Goal: Task Accomplishment & Management: Manage account settings

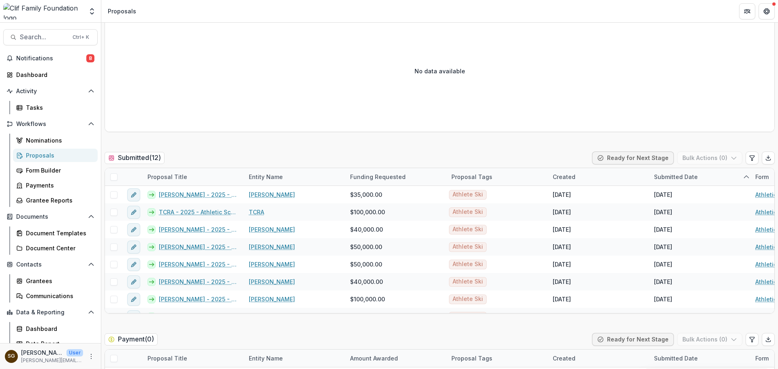
click at [47, 152] on div "Proposals" at bounding box center [58, 155] width 65 height 9
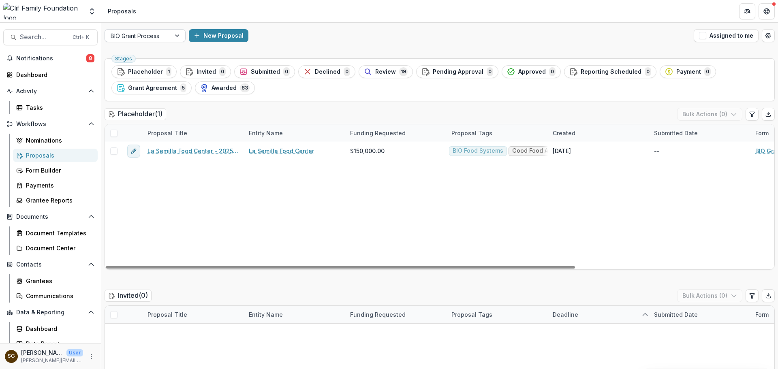
click at [159, 37] on div at bounding box center [138, 36] width 54 height 10
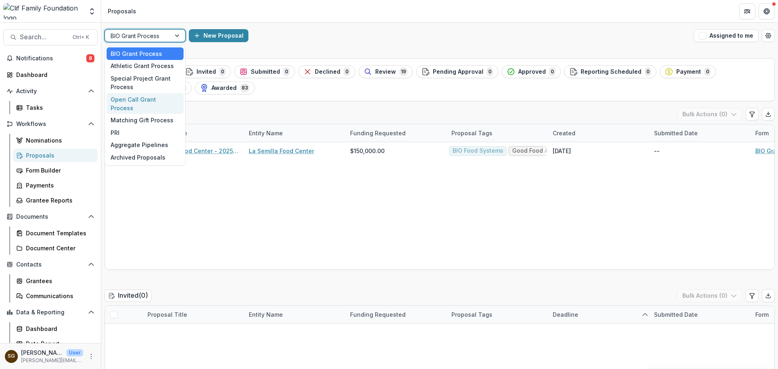
click at [147, 101] on div "Open Call Grant Process" at bounding box center [145, 103] width 77 height 21
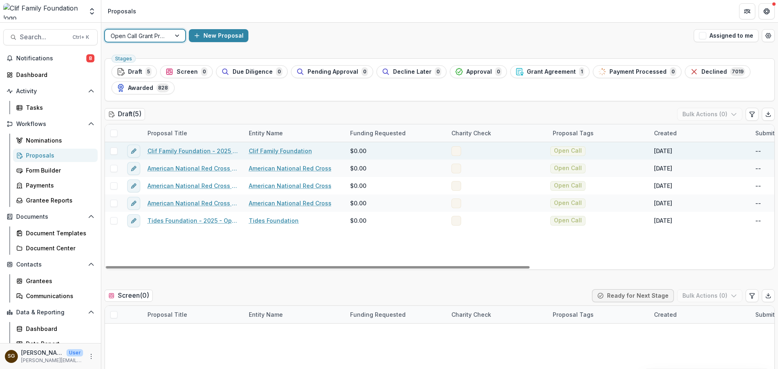
click at [458, 152] on span at bounding box center [457, 151] width 10 height 10
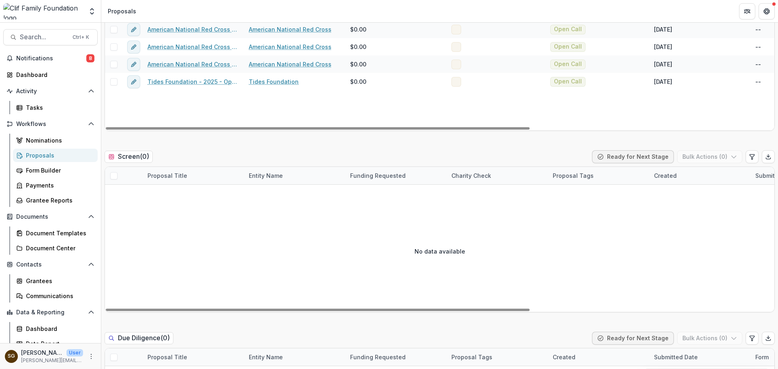
scroll to position [162, 0]
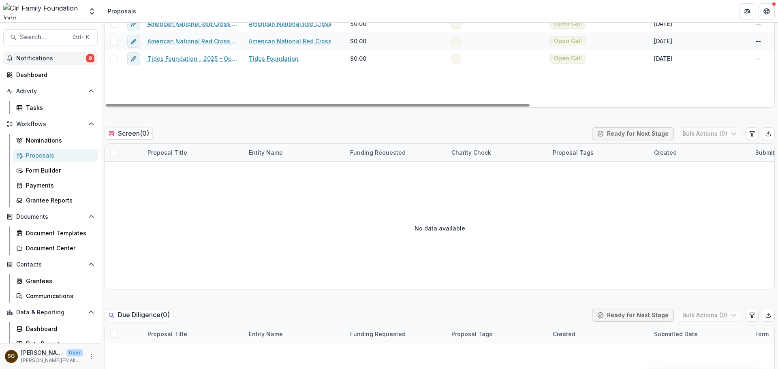
click at [47, 52] on button "Notifications 8" at bounding box center [50, 58] width 94 height 13
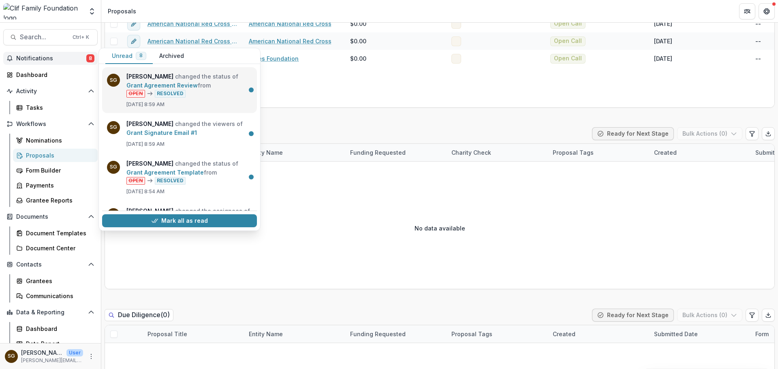
click at [198, 89] on link "Grant Agreement Review" at bounding box center [161, 85] width 71 height 7
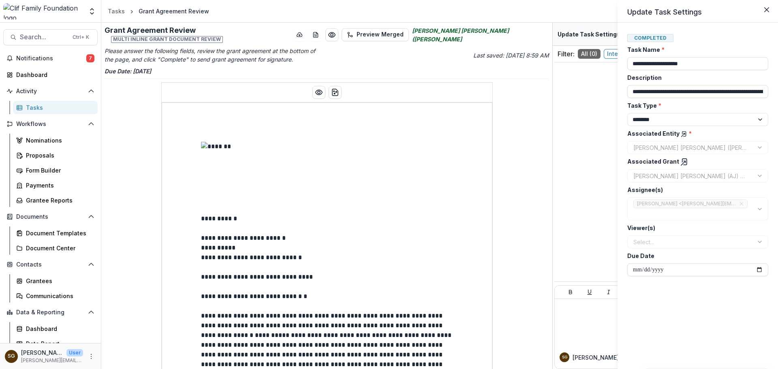
click at [41, 157] on div "**********" at bounding box center [389, 184] width 778 height 369
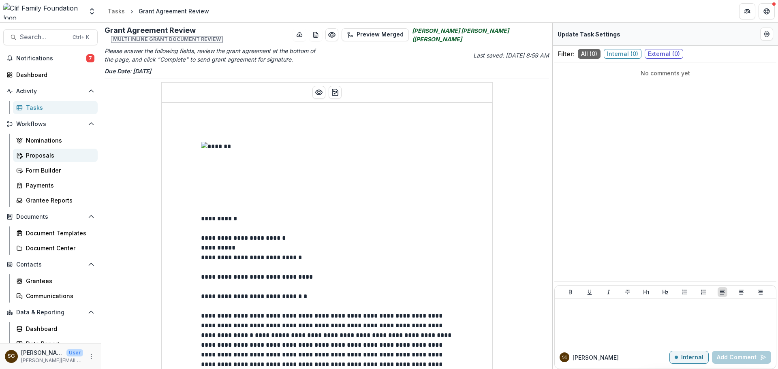
click at [49, 154] on div "Proposals" at bounding box center [58, 155] width 65 height 9
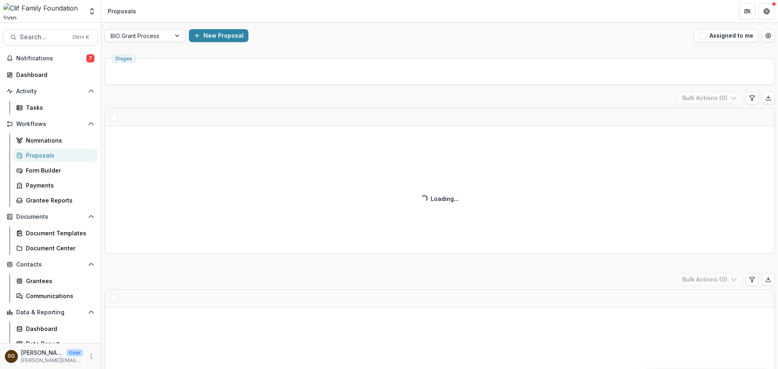
click at [170, 35] on div "BIO Grant Process" at bounding box center [138, 36] width 66 height 12
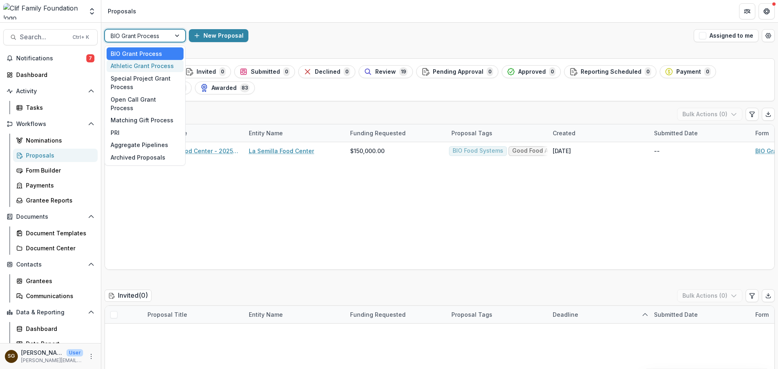
click at [156, 66] on div "Athletic Grant Process" at bounding box center [145, 66] width 77 height 13
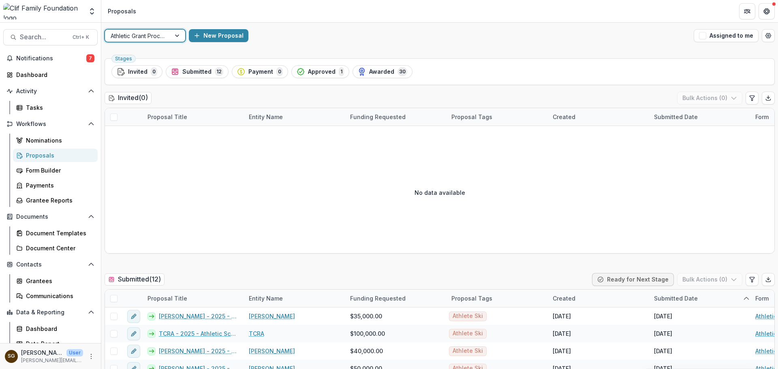
click at [165, 41] on div at bounding box center [138, 36] width 54 height 10
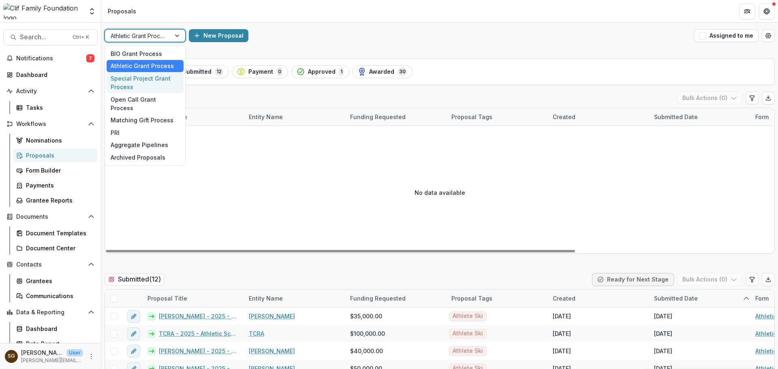
click at [255, 194] on div "No data available" at bounding box center [440, 193] width 670 height 122
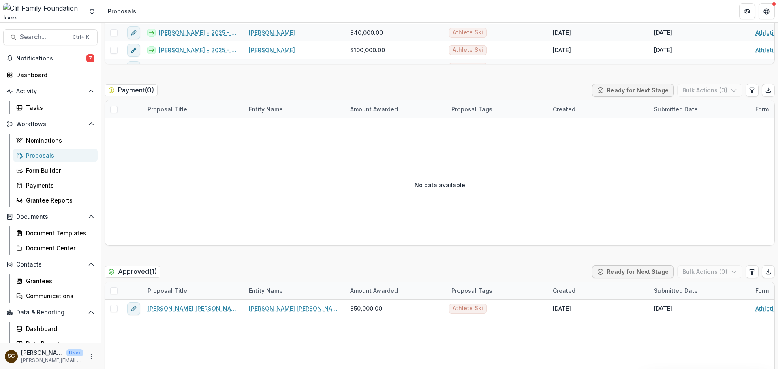
scroll to position [487, 0]
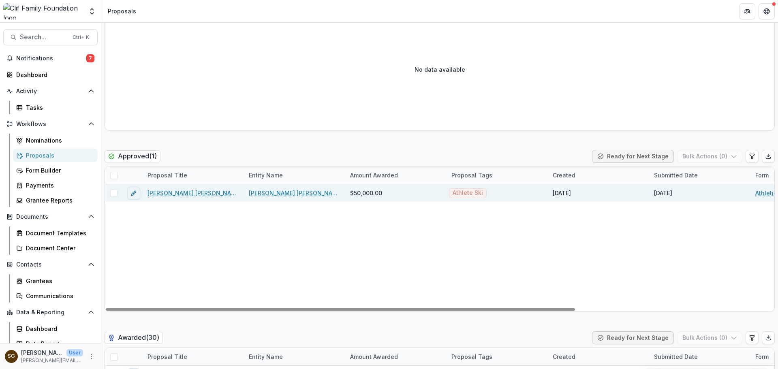
click at [114, 193] on span at bounding box center [113, 193] width 7 height 7
click at [169, 193] on link "[PERSON_NAME] [PERSON_NAME] (AJ) Hurt - 2025 - Athletic Scholarship Program" at bounding box center [194, 193] width 92 height 9
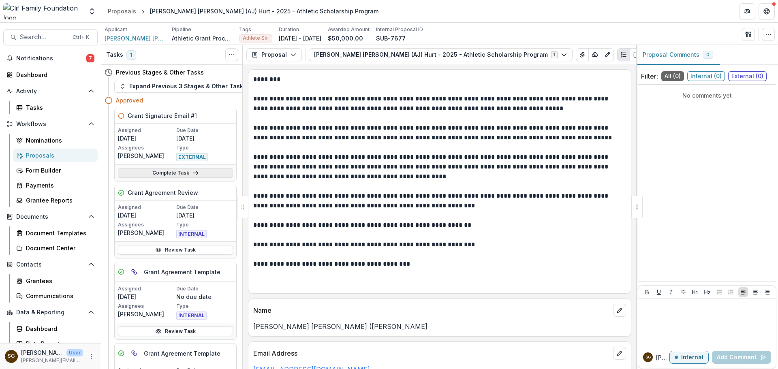
click at [200, 171] on link "Complete Task" at bounding box center [175, 173] width 115 height 10
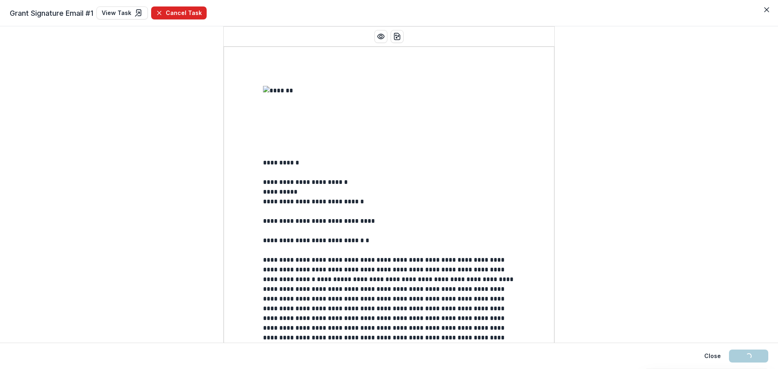
click at [172, 14] on button "Cancel Task" at bounding box center [179, 12] width 56 height 13
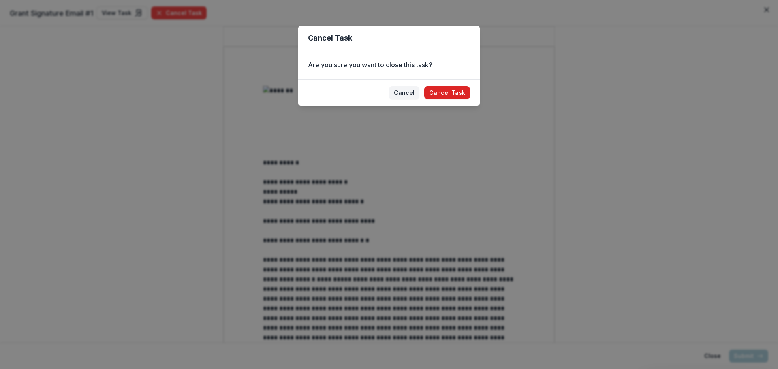
click at [438, 99] on footer "[PERSON_NAME] Task" at bounding box center [389, 92] width 182 height 26
click at [438, 95] on button "Cancel Task" at bounding box center [447, 92] width 46 height 13
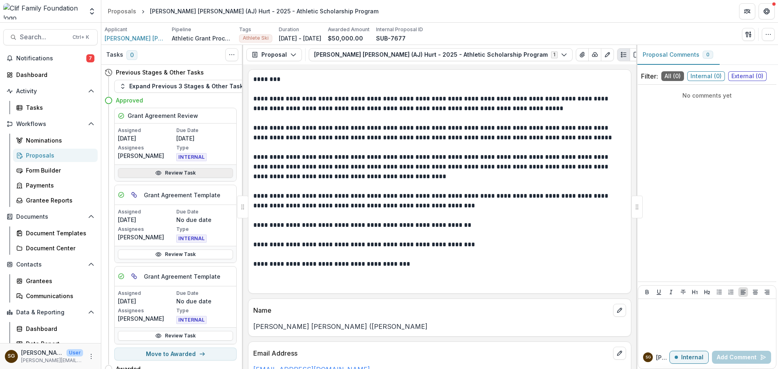
click at [201, 172] on link "Review Task" at bounding box center [175, 173] width 115 height 10
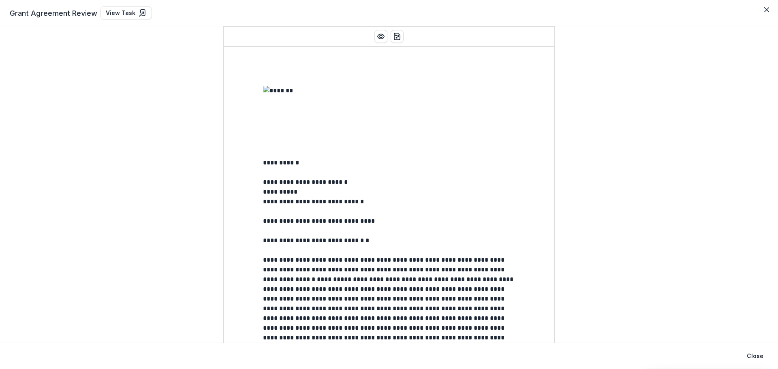
click at [116, 0] on header "Grant Agreement Review View Task" at bounding box center [389, 13] width 778 height 26
click at [117, 9] on link "View Task" at bounding box center [126, 12] width 51 height 13
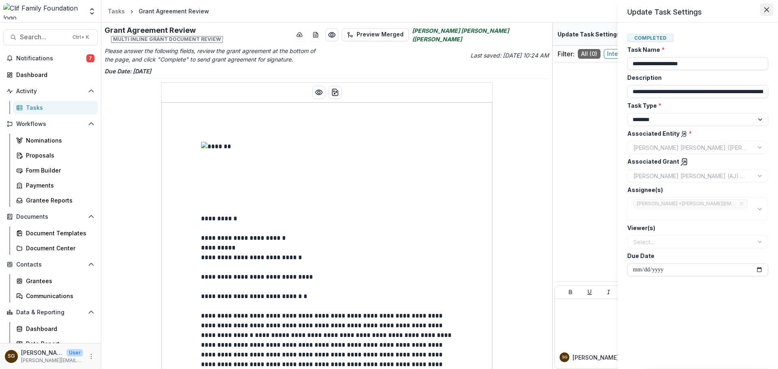
click at [765, 12] on button "Close" at bounding box center [767, 9] width 13 height 13
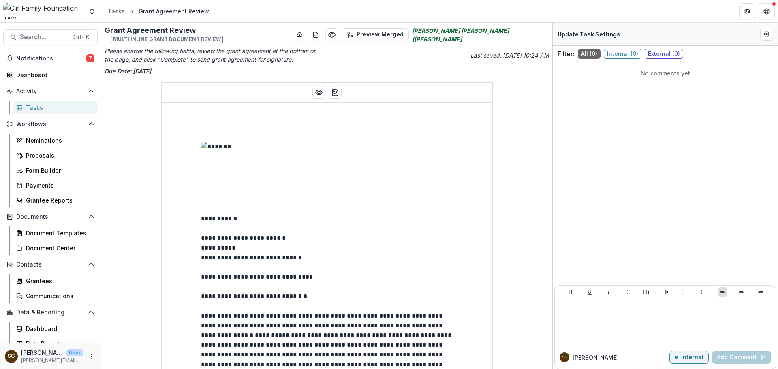
click at [47, 108] on div "Tasks" at bounding box center [58, 107] width 65 height 9
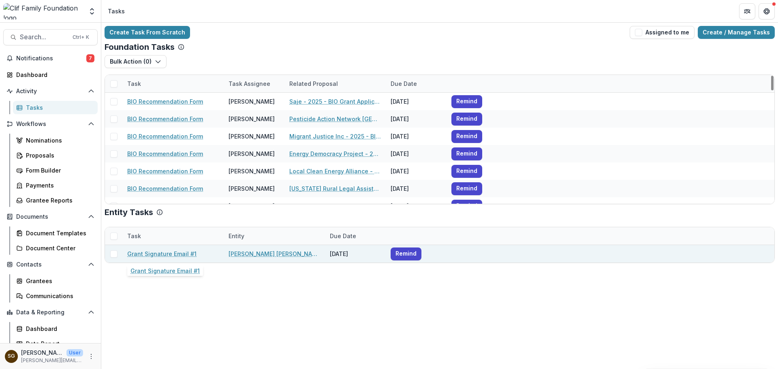
click at [166, 252] on link "Grant Signature Email #1" at bounding box center [161, 254] width 69 height 9
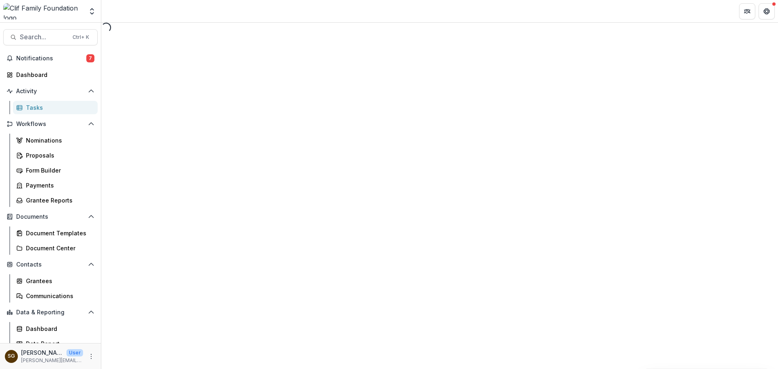
select select "********"
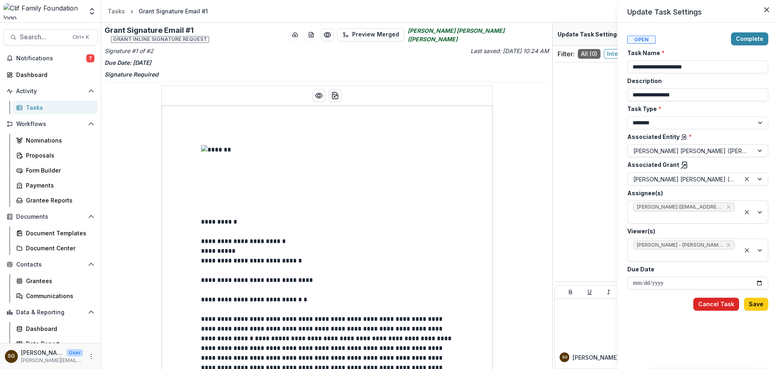
click at [718, 298] on button "Cancel Task" at bounding box center [717, 304] width 46 height 13
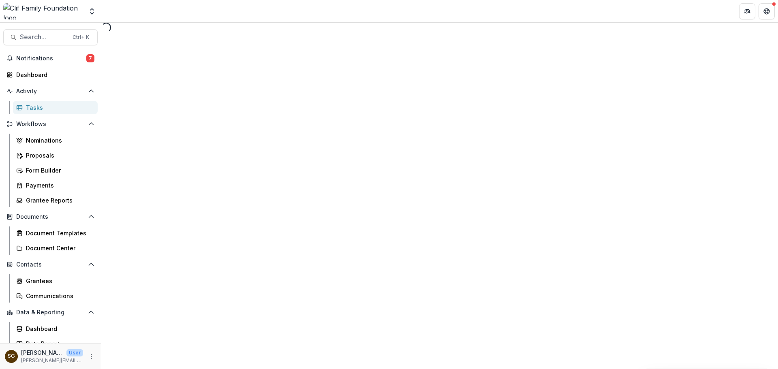
select select "********"
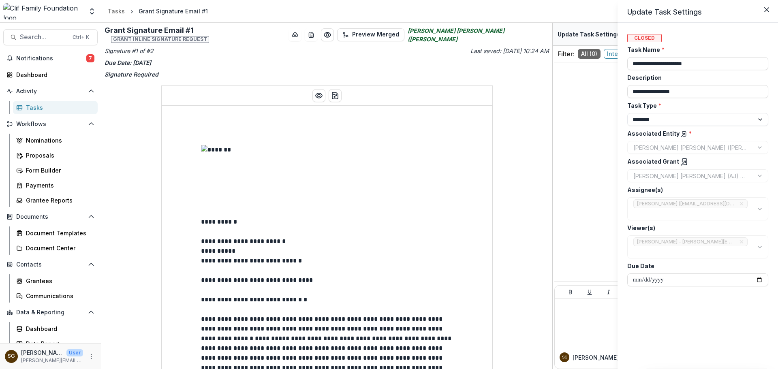
click at [41, 156] on div "**********" at bounding box center [389, 184] width 778 height 369
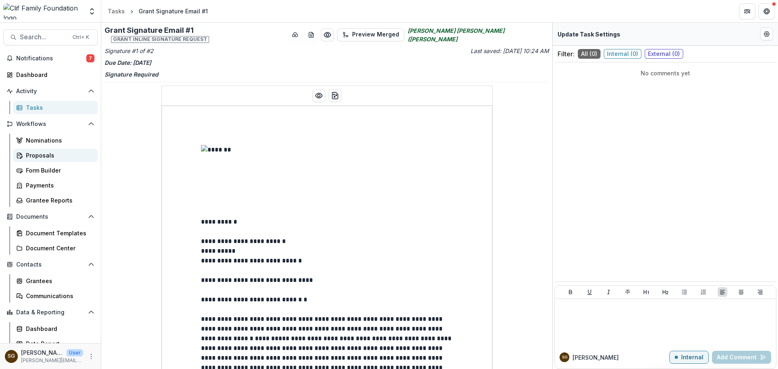
click at [27, 156] on div "Proposals" at bounding box center [58, 155] width 65 height 9
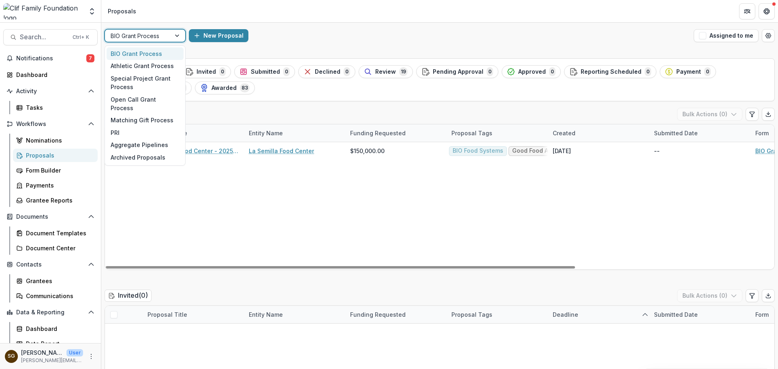
click at [168, 36] on div "BIO Grant Process" at bounding box center [138, 36] width 66 height 12
click at [156, 66] on div "Athletic Grant Process" at bounding box center [145, 66] width 77 height 13
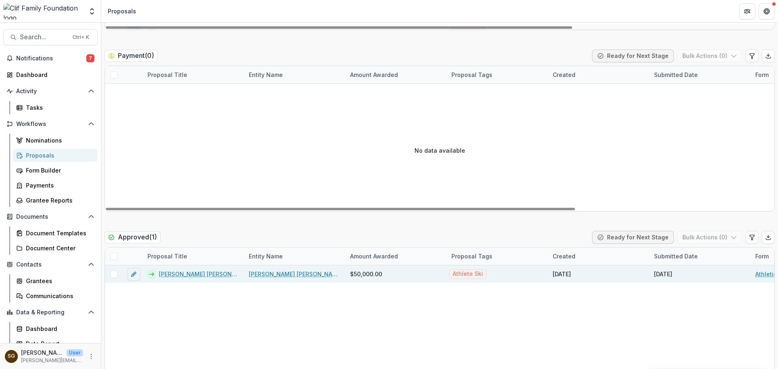
scroll to position [608, 0]
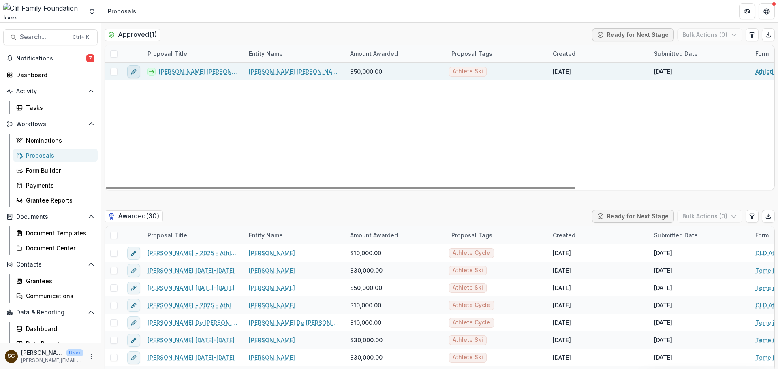
click at [135, 72] on icon "edit" at bounding box center [134, 72] width 6 height 6
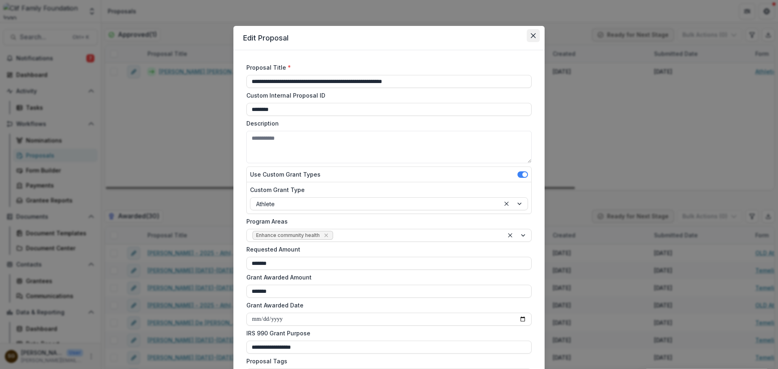
click at [529, 32] on button "Close" at bounding box center [533, 35] width 13 height 13
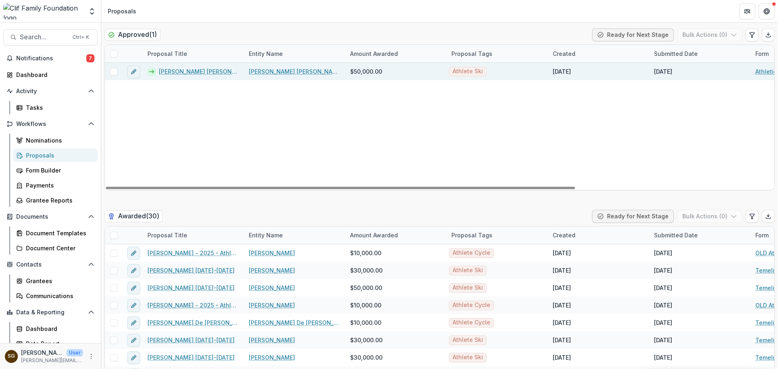
click at [269, 72] on link "[PERSON_NAME] [PERSON_NAME] ([PERSON_NAME]" at bounding box center [295, 71] width 92 height 9
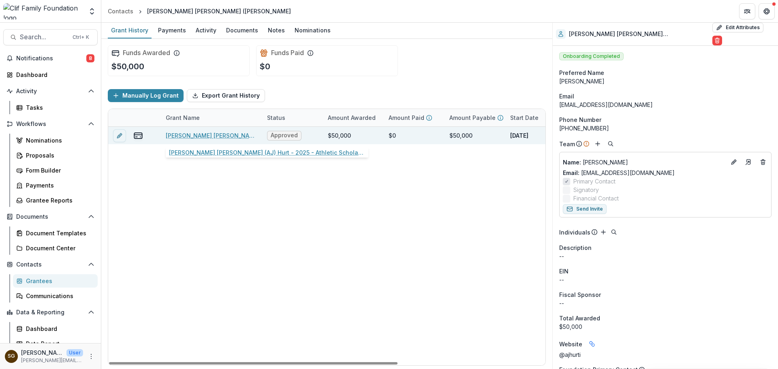
click at [190, 136] on link "[PERSON_NAME] [PERSON_NAME] (AJ) Hurt - 2025 - Athletic Scholarship Program" at bounding box center [212, 135] width 92 height 9
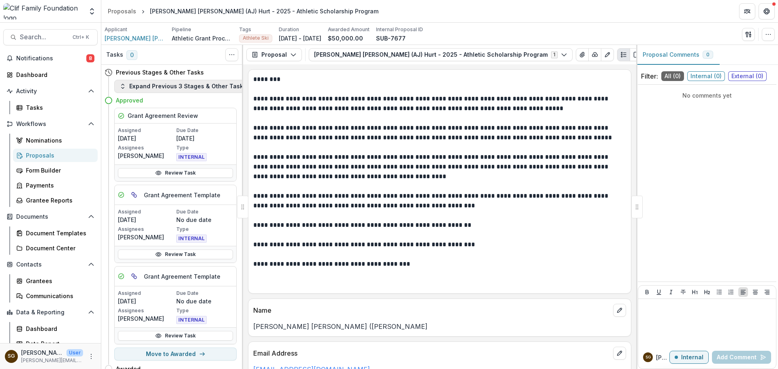
click at [221, 85] on button "Expand Previous 3 Stages & Other Tasks" at bounding box center [182, 86] width 137 height 13
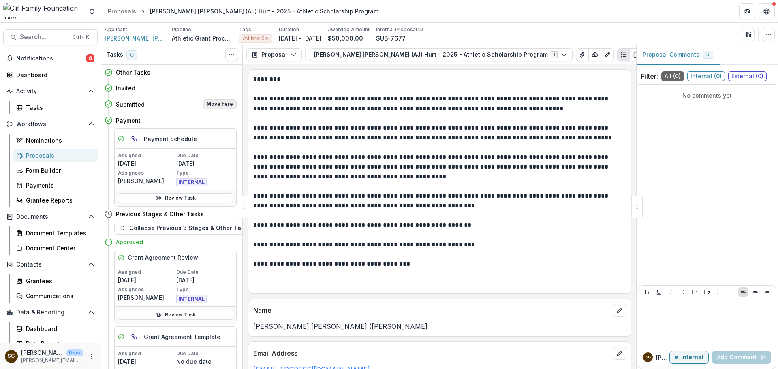
click at [219, 101] on button "Move here" at bounding box center [220, 104] width 34 height 10
select select "*********"
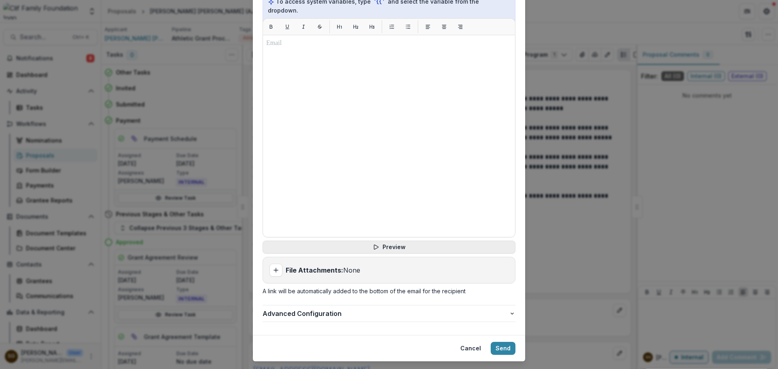
scroll to position [26, 0]
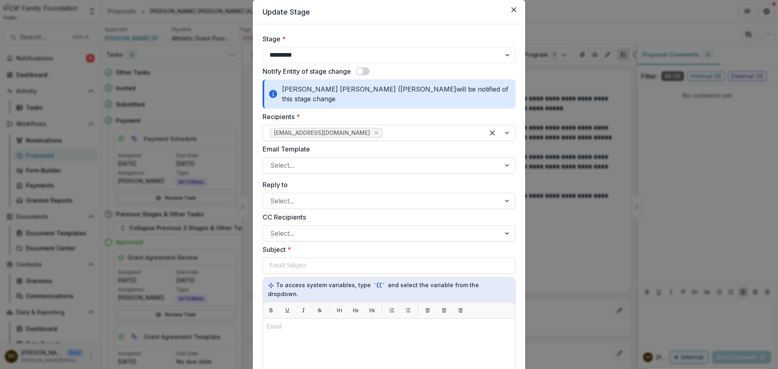
click at [360, 74] on span at bounding box center [360, 71] width 6 height 6
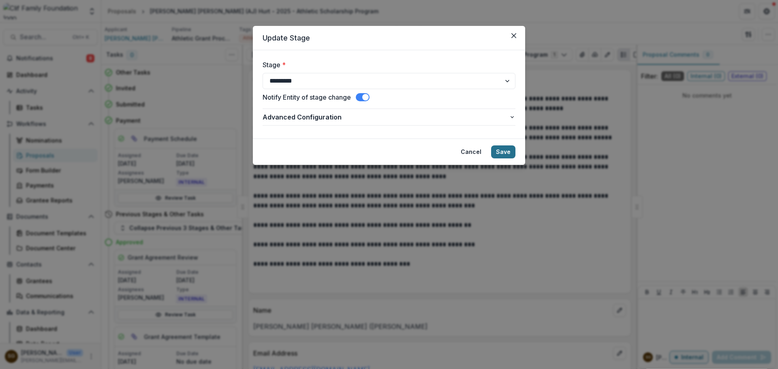
click at [506, 148] on button "Save" at bounding box center [503, 152] width 24 height 13
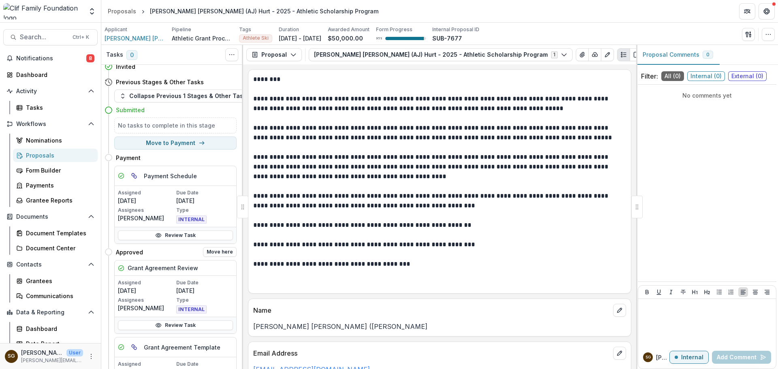
scroll to position [41, 0]
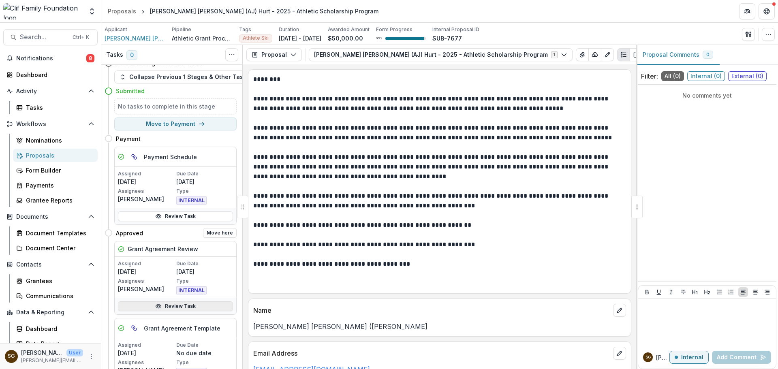
click at [203, 306] on link "Review Task" at bounding box center [175, 307] width 115 height 10
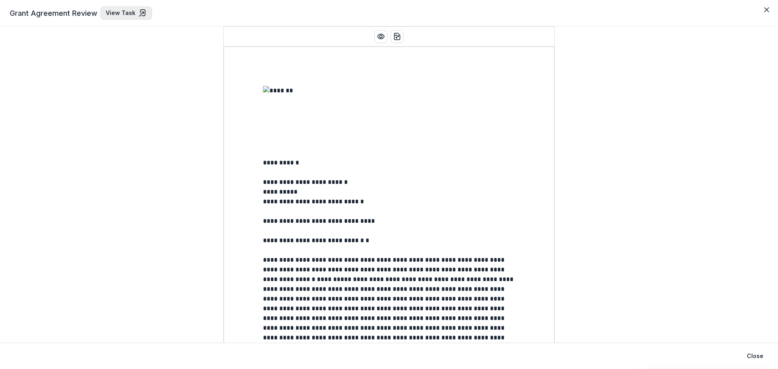
click at [121, 9] on link "View Task" at bounding box center [126, 12] width 51 height 13
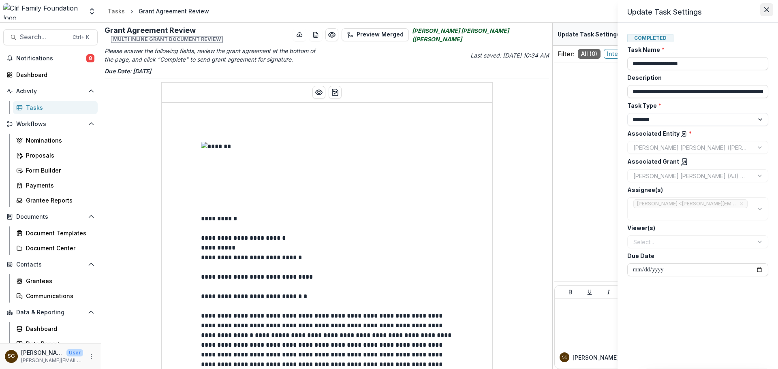
click at [763, 9] on button "Close" at bounding box center [767, 9] width 13 height 13
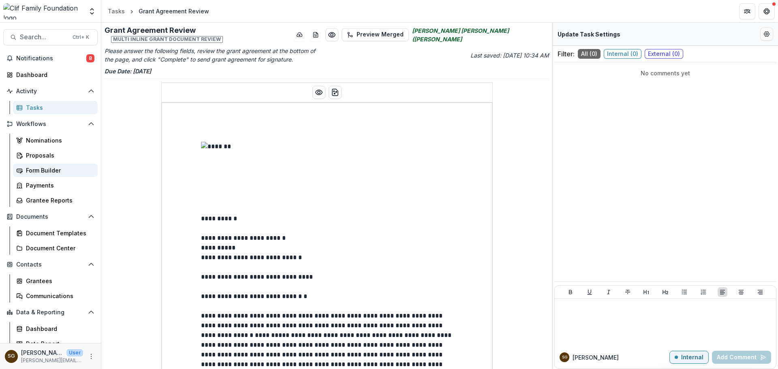
click at [42, 165] on link "Form Builder" at bounding box center [55, 170] width 85 height 13
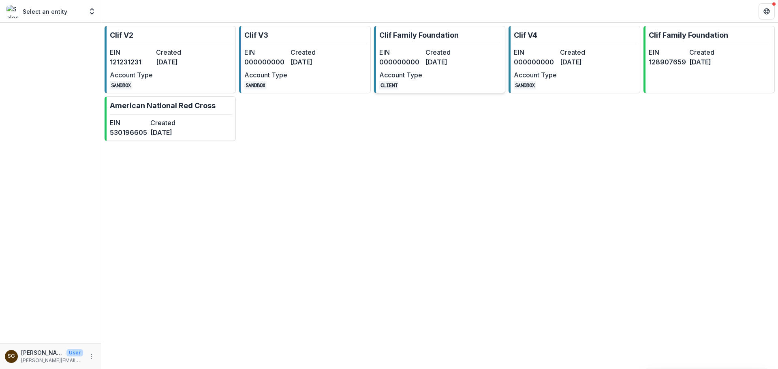
click at [444, 40] on p "Clif Family Foundation" at bounding box center [418, 35] width 79 height 11
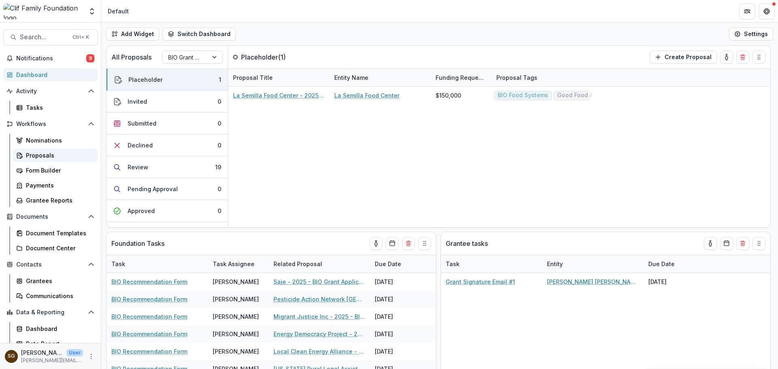
click at [43, 151] on link "Proposals" at bounding box center [55, 155] width 85 height 13
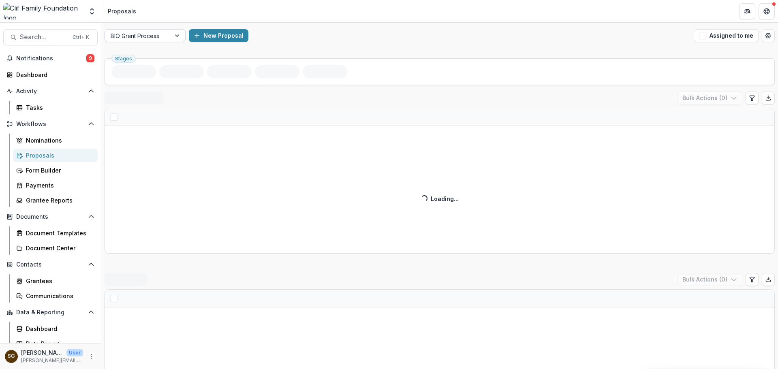
click at [167, 36] on div "BIO Grant Process" at bounding box center [138, 36] width 66 height 12
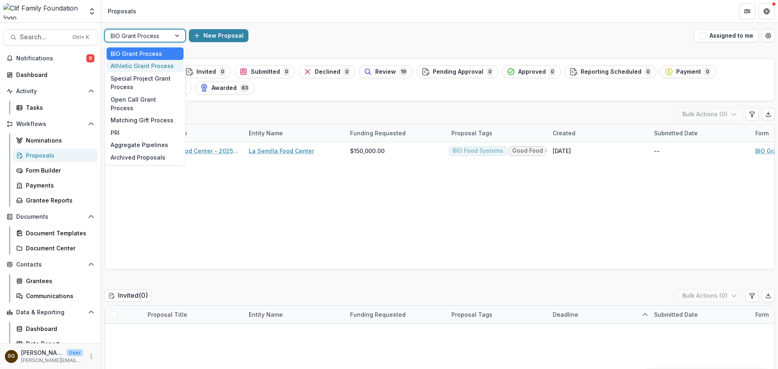
click at [156, 66] on div "Athletic Grant Process" at bounding box center [145, 66] width 77 height 13
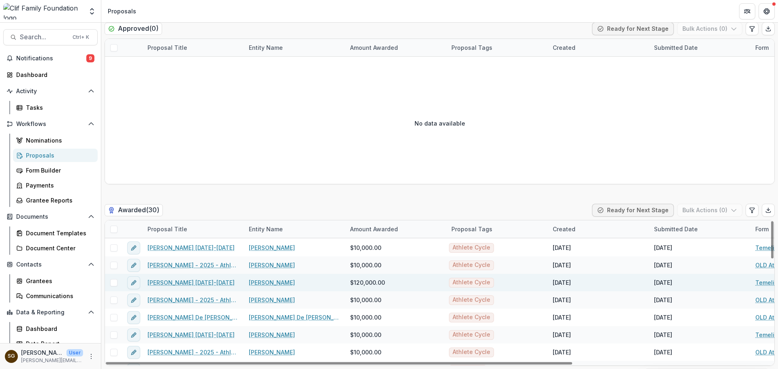
scroll to position [284, 0]
